Goal: Task Accomplishment & Management: Complete application form

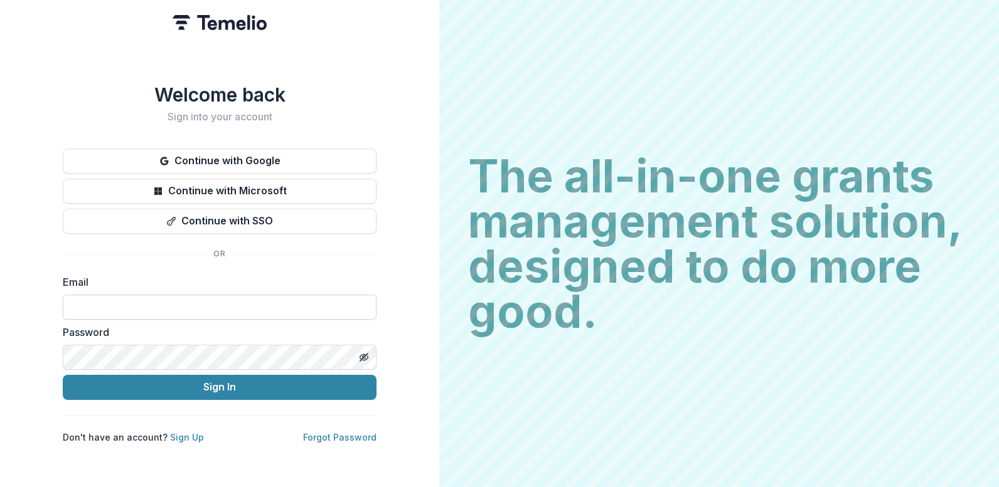
click at [174, 295] on input at bounding box center [220, 307] width 314 height 25
type input "**********"
click at [204, 431] on div "Don't have an account? Sign Up Forgot Password" at bounding box center [220, 437] width 314 height 13
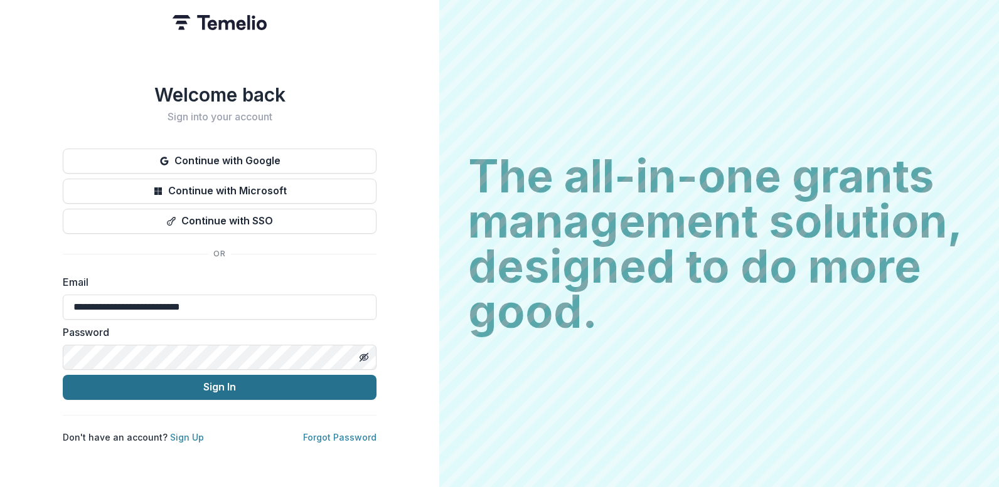
click at [214, 387] on button "Sign In" at bounding box center [220, 387] width 314 height 25
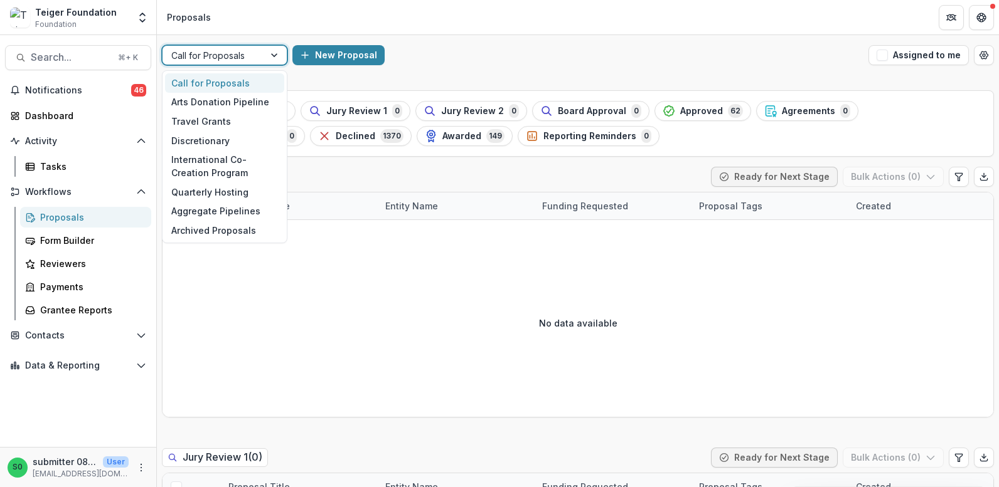
click at [240, 64] on div "Call for Proposals" at bounding box center [224, 55] width 125 height 20
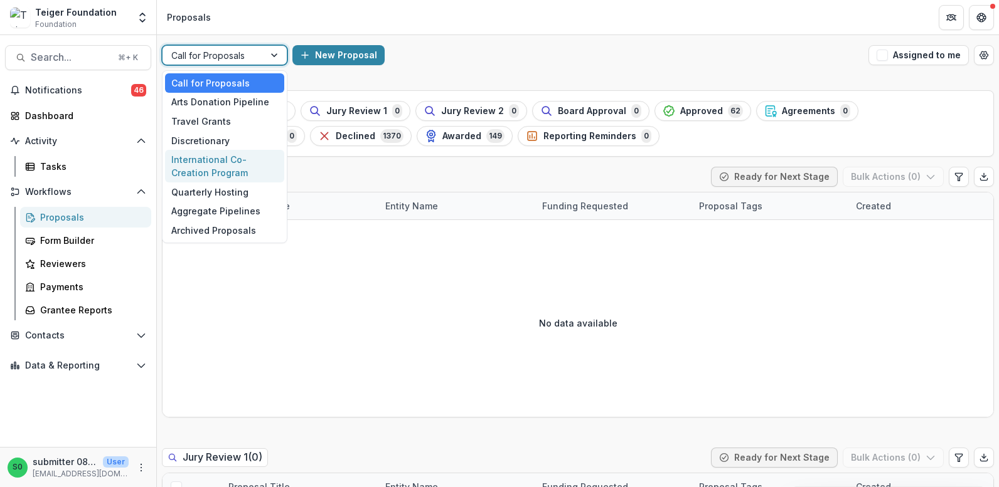
click at [515, 56] on div "New Proposal" at bounding box center [577, 55] width 571 height 20
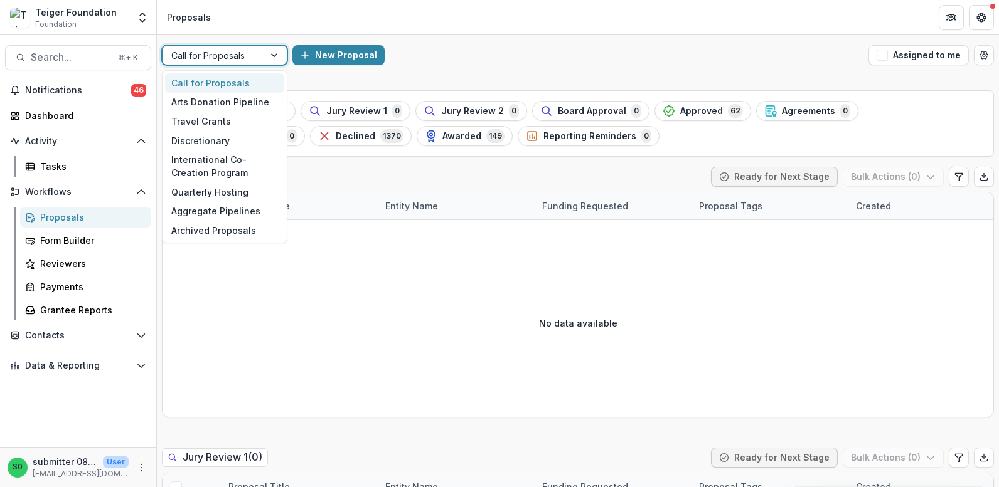
click at [214, 63] on div "Call for Proposals" at bounding box center [213, 55] width 102 height 18
click at [212, 191] on div "Quarterly Hosting" at bounding box center [224, 192] width 119 height 19
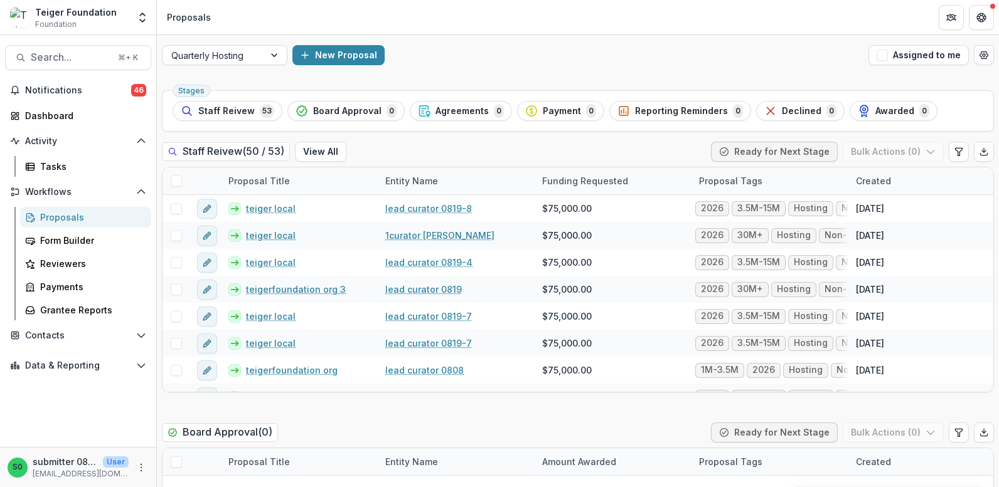
click at [449, 41] on div "Quarterly Hosting New Proposal Assigned to me" at bounding box center [578, 55] width 842 height 40
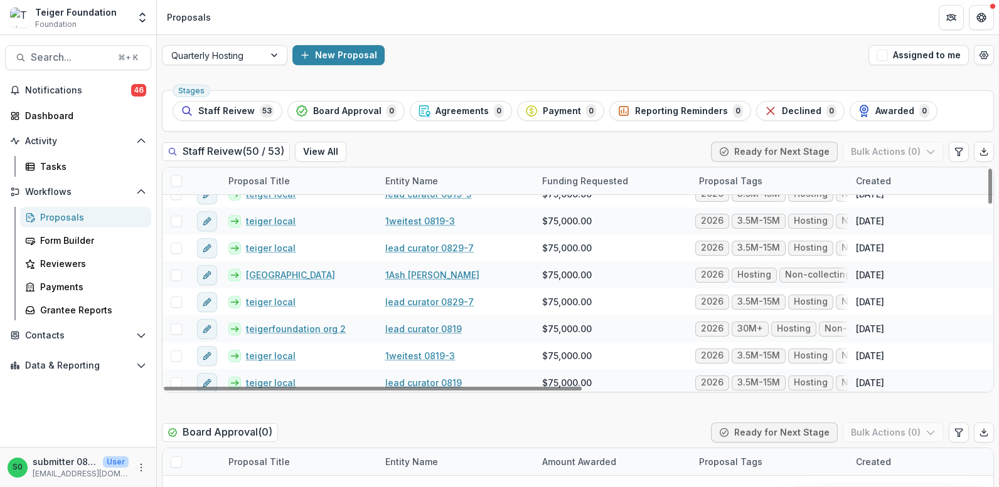
scroll to position [1094, 0]
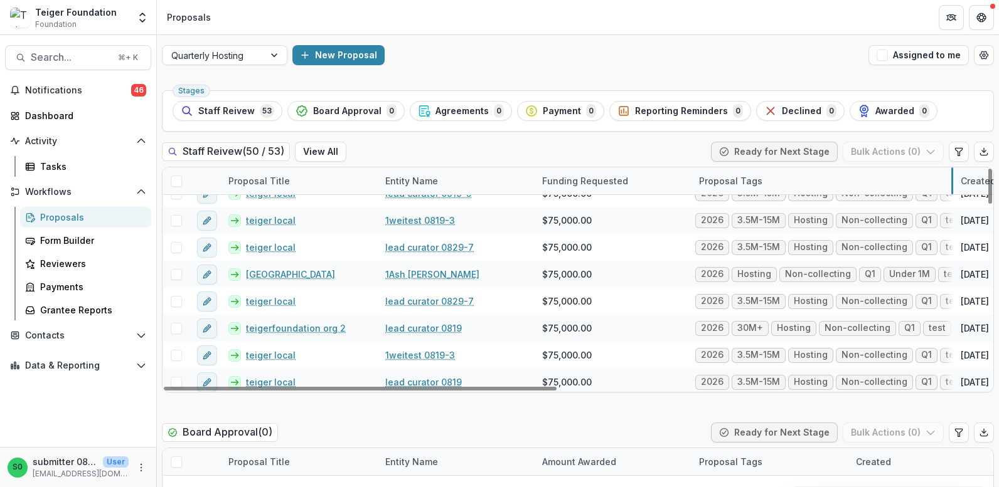
drag, startPoint x: 847, startPoint y: 178, endPoint x: 952, endPoint y: 174, distance: 104.8
